Goal: Find contact information: Find contact information

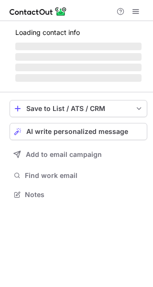
scroll to position [209, 153]
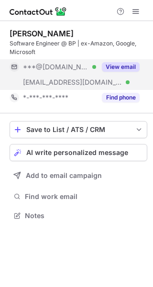
click at [118, 60] on div "View email" at bounding box center [117, 66] width 43 height 15
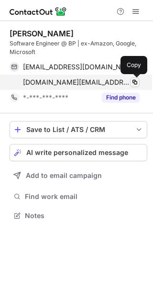
click at [137, 82] on span at bounding box center [135, 82] width 8 height 8
